Goal: Task Accomplishment & Management: Manage account settings

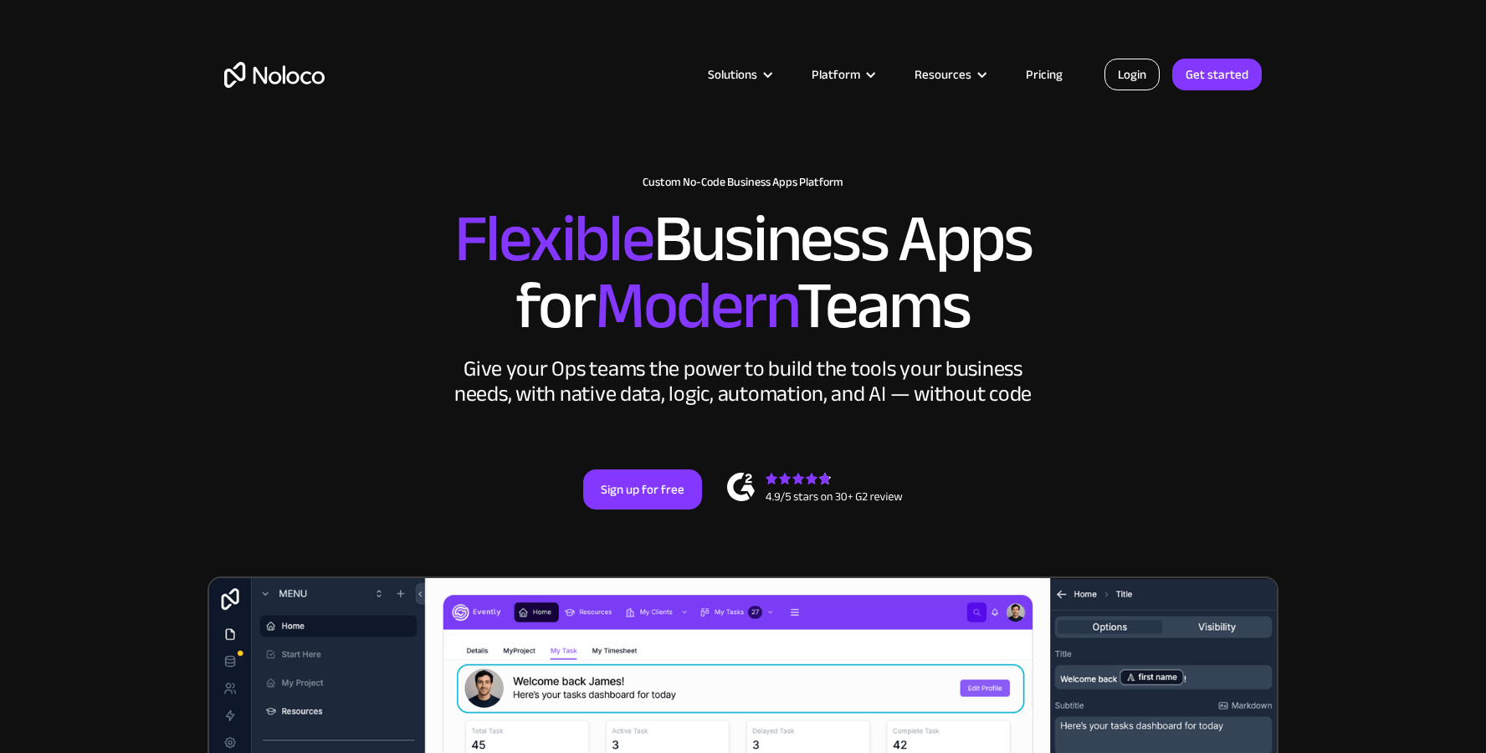
click at [1152, 79] on link "Login" at bounding box center [1131, 75] width 55 height 32
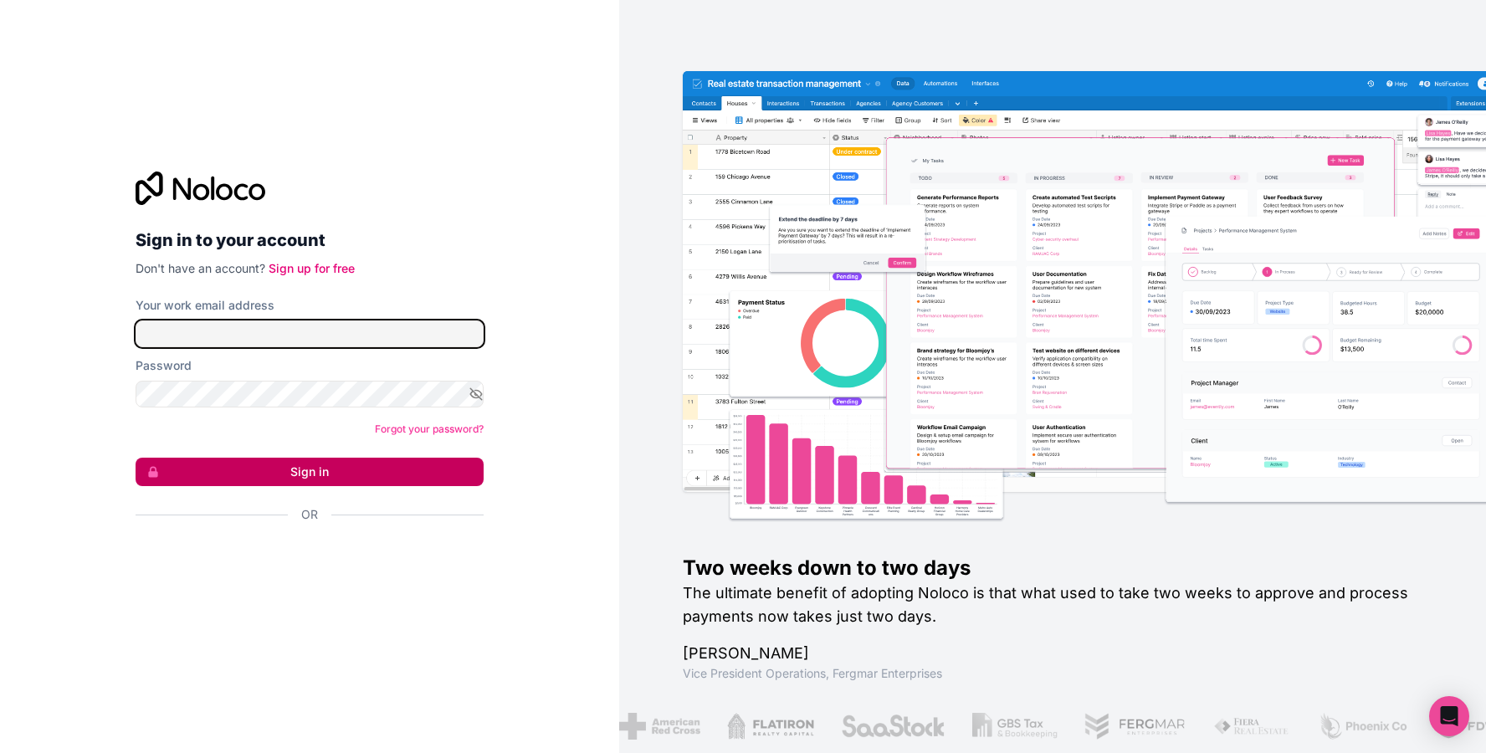
type input "[EMAIL_ADDRESS][DOMAIN_NAME]"
click at [443, 458] on button "Sign in" at bounding box center [310, 472] width 348 height 28
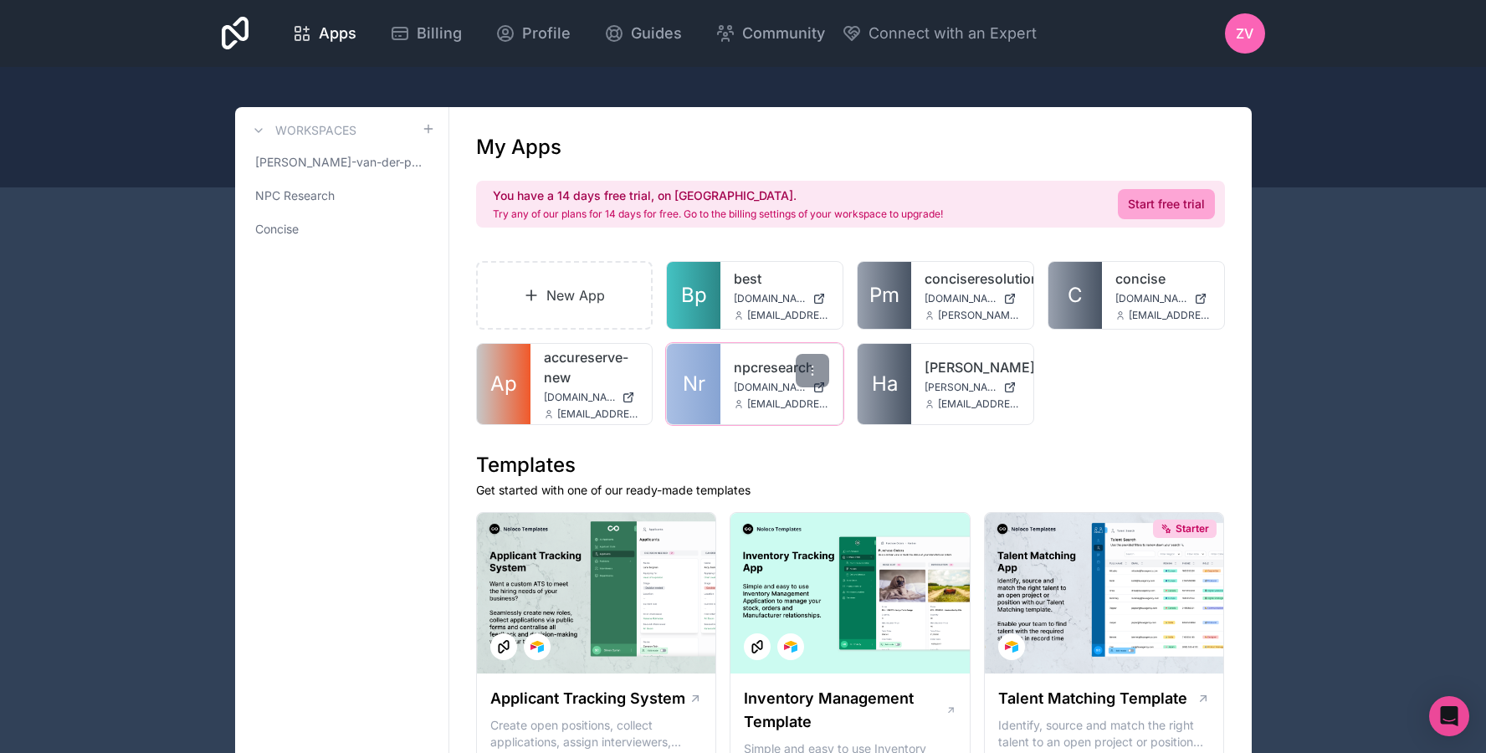
click at [685, 374] on span "Nr" at bounding box center [694, 384] width 23 height 27
